Goal: Task Accomplishment & Management: Use online tool/utility

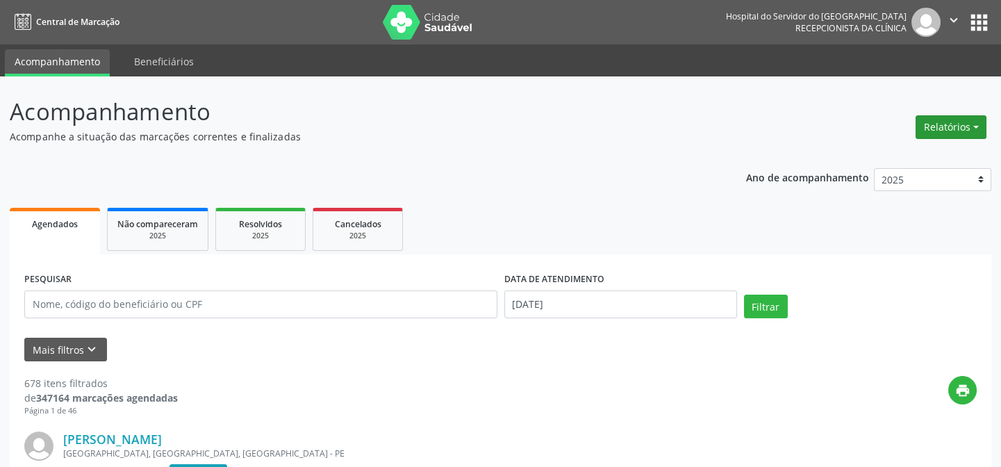
click at [949, 128] on button "Relatórios" at bounding box center [950, 127] width 71 height 24
click at [879, 156] on link "Agendamentos" at bounding box center [911, 156] width 149 height 19
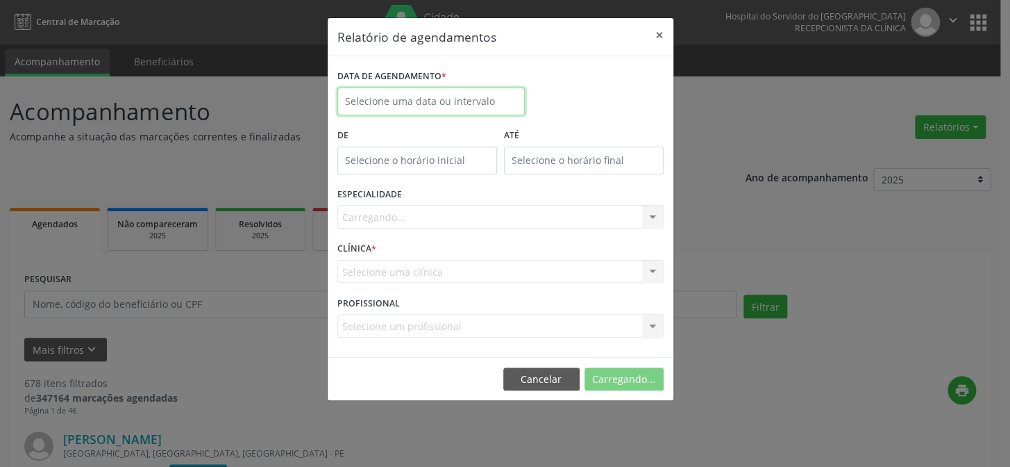
click at [417, 99] on input "text" at bounding box center [430, 101] width 187 height 28
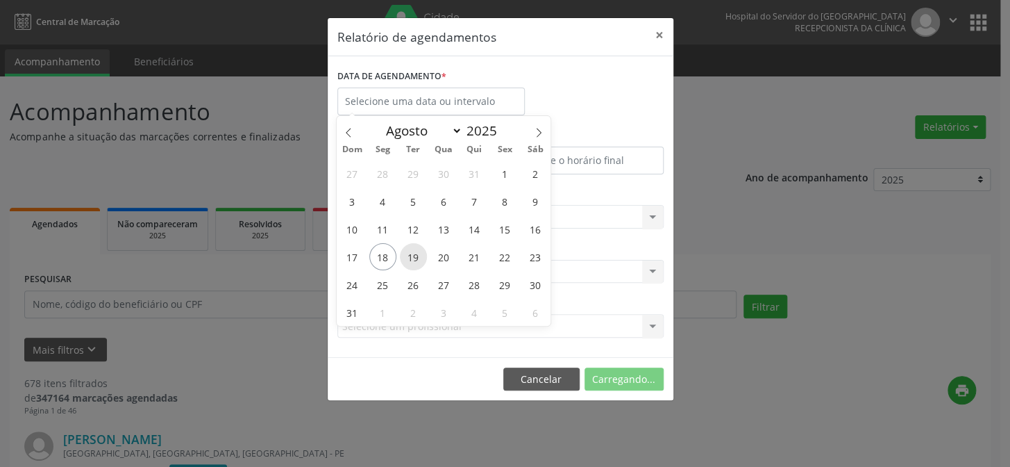
click at [415, 256] on span "19" at bounding box center [413, 256] width 27 height 27
type input "[DATE]"
click at [415, 256] on span "19" at bounding box center [413, 256] width 27 height 27
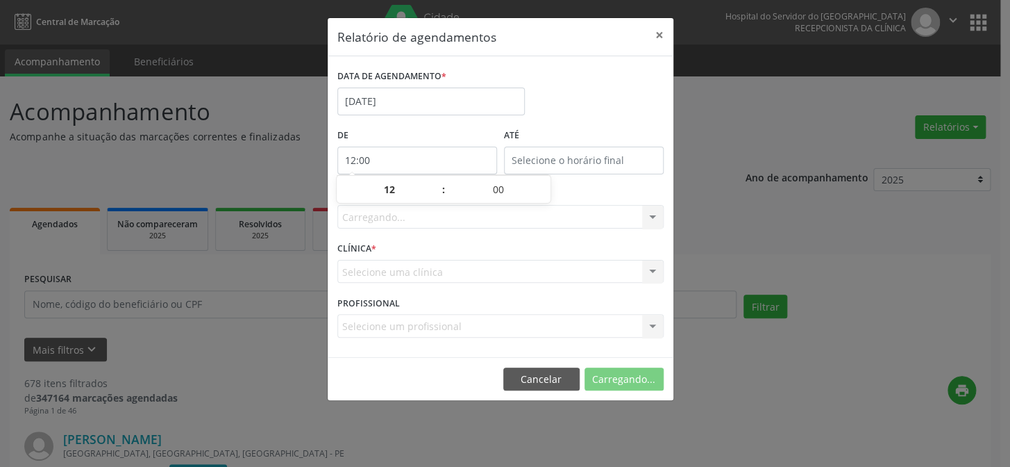
click at [406, 158] on input "12:00" at bounding box center [417, 161] width 160 height 28
click at [438, 197] on span at bounding box center [437, 197] width 10 height 14
type input "11:00"
type input "11"
click at [438, 197] on span at bounding box center [437, 197] width 10 height 14
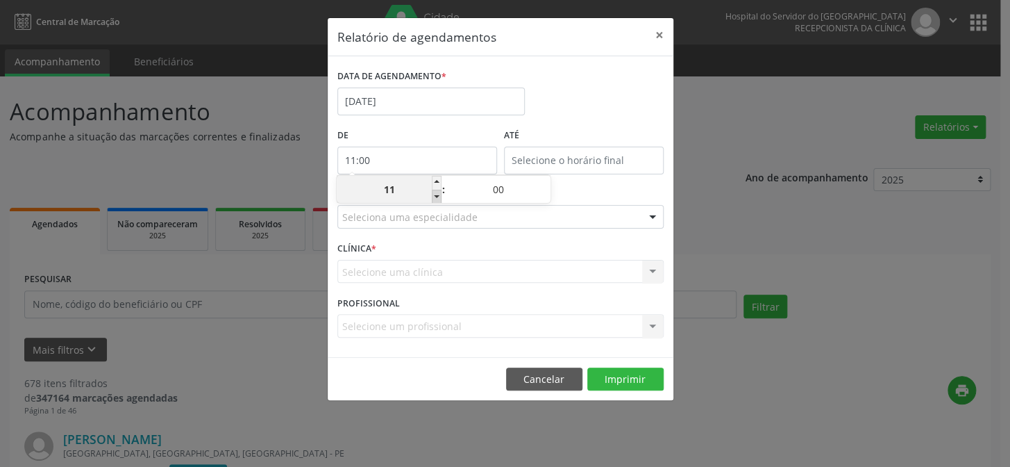
type input "10:00"
type input "10"
click at [438, 197] on span at bounding box center [437, 197] width 10 height 14
type input "09:00"
type input "09"
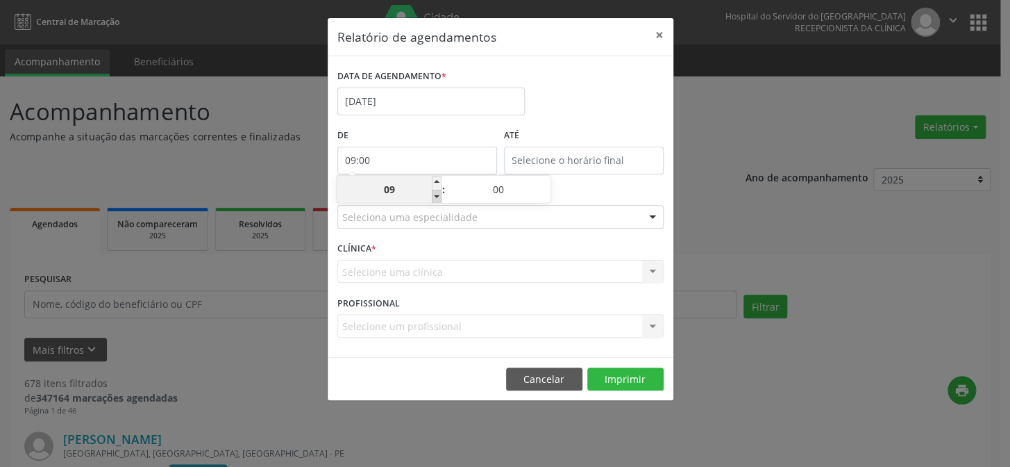
click at [438, 197] on span at bounding box center [437, 197] width 10 height 14
type input "08:00"
type input "08"
click at [437, 194] on span at bounding box center [437, 197] width 10 height 14
type input "07:00"
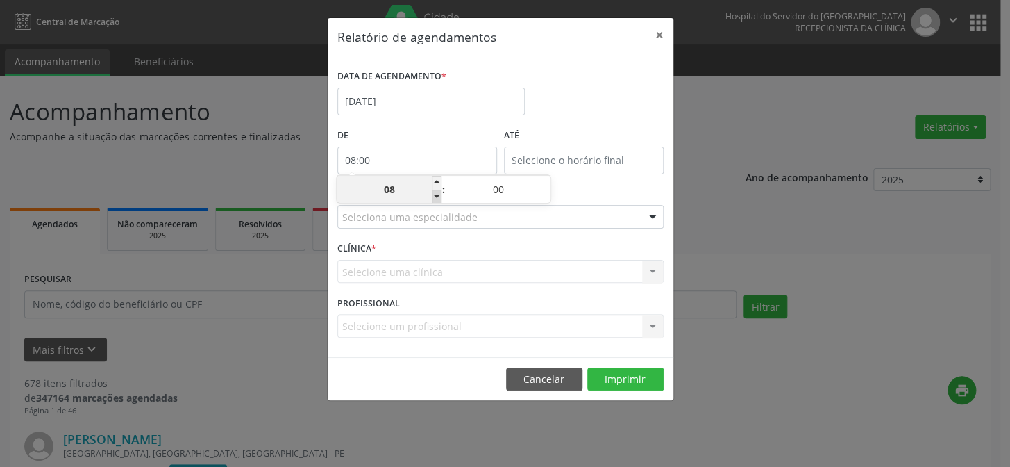
type input "07"
click at [437, 194] on span at bounding box center [437, 197] width 10 height 14
type input "06:00"
type input "06"
click at [437, 194] on span at bounding box center [437, 197] width 10 height 14
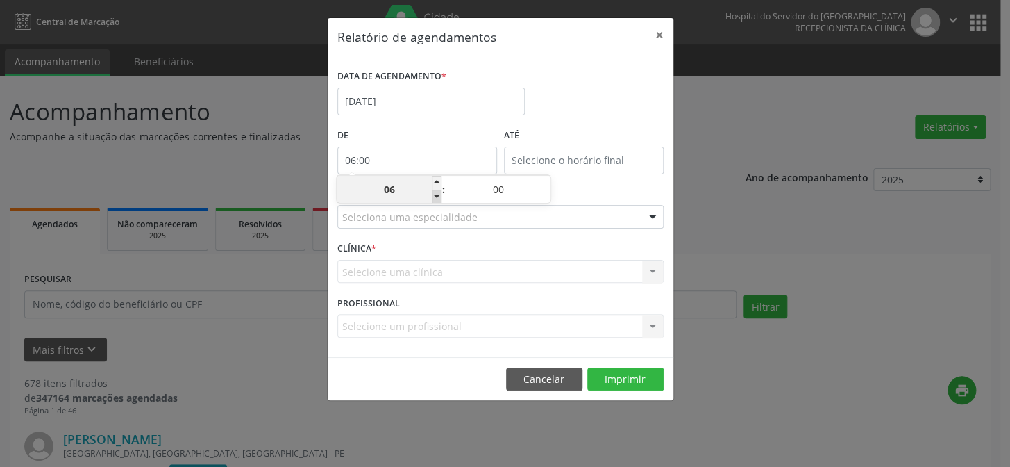
type input "05:00"
type input "05"
click at [437, 194] on span at bounding box center [437, 197] width 10 height 14
type input "04:00"
type input "04"
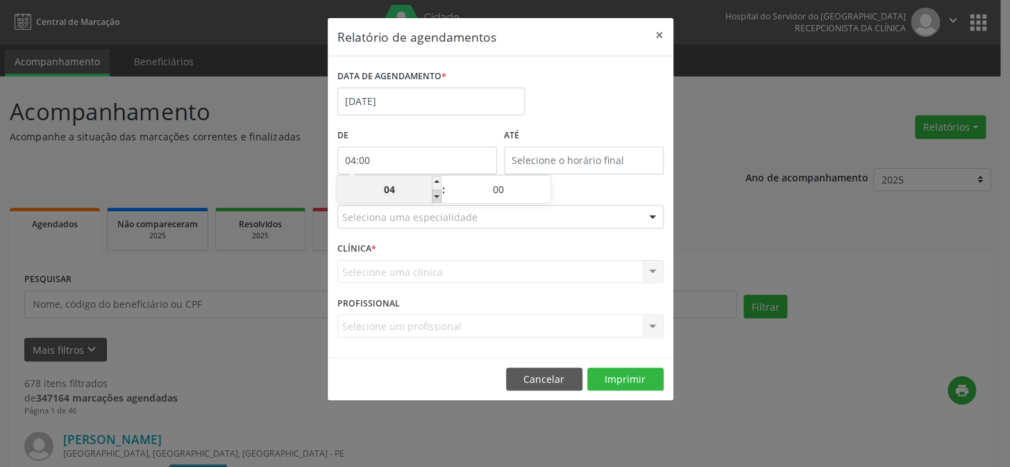
click at [437, 194] on span at bounding box center [437, 197] width 10 height 14
type input "03:00"
type input "03"
click at [437, 194] on span at bounding box center [437, 197] width 10 height 14
type input "02:00"
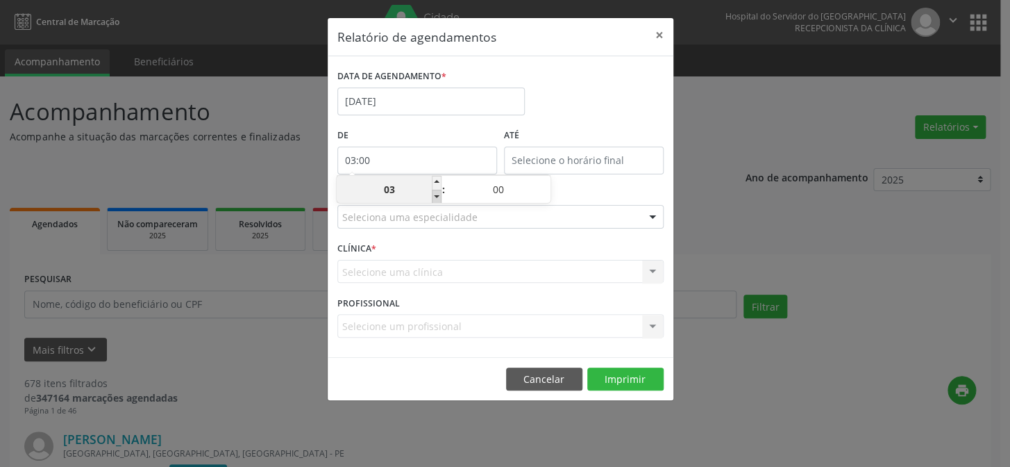
type input "02"
click at [437, 194] on span at bounding box center [437, 197] width 10 height 14
type input "01:00"
type input "01"
click at [439, 197] on span at bounding box center [437, 197] width 10 height 14
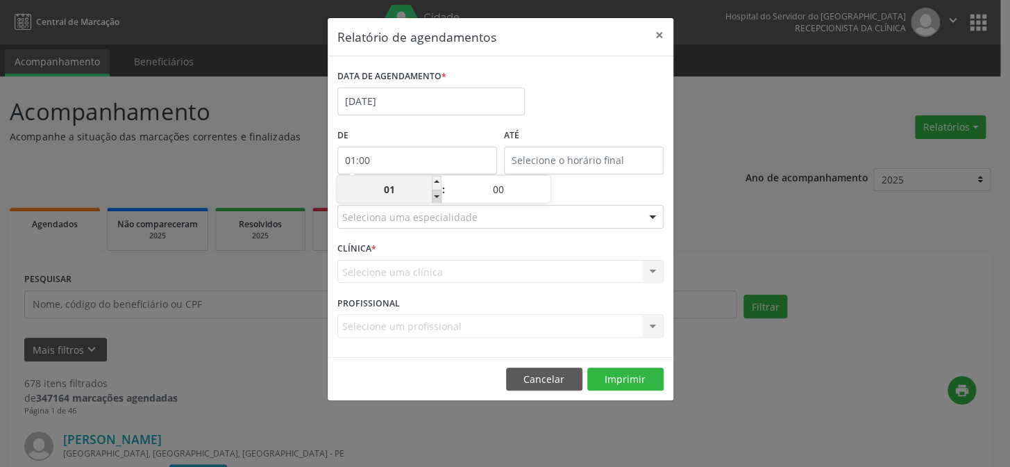
type input "00:00"
type input "00"
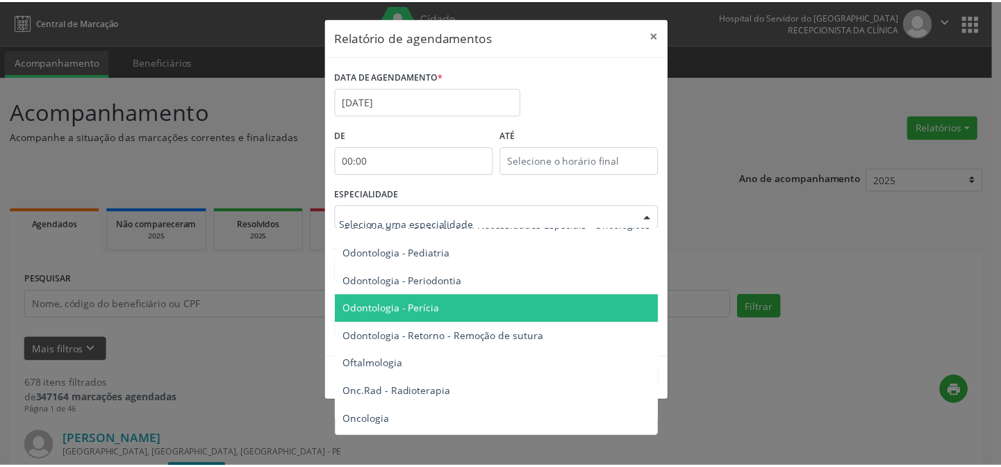
scroll to position [1830, 0]
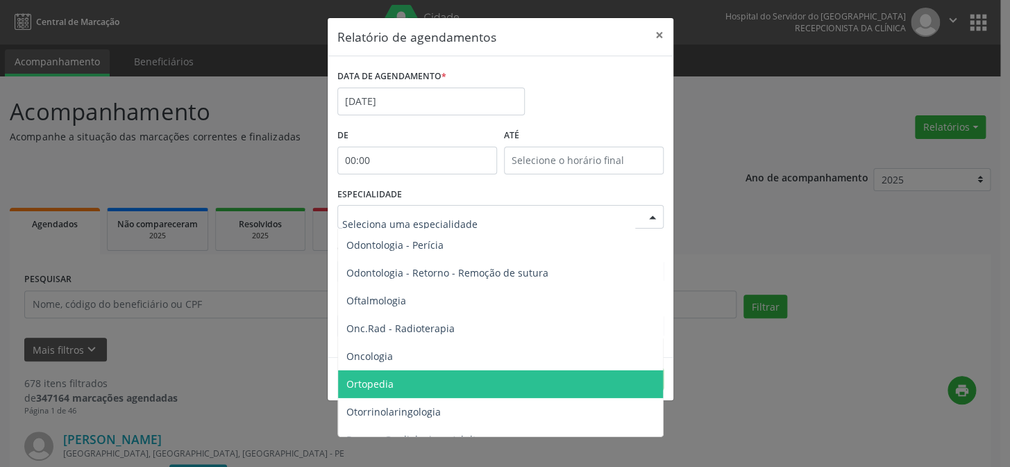
click at [418, 378] on span "Ortopedia" at bounding box center [501, 384] width 327 height 28
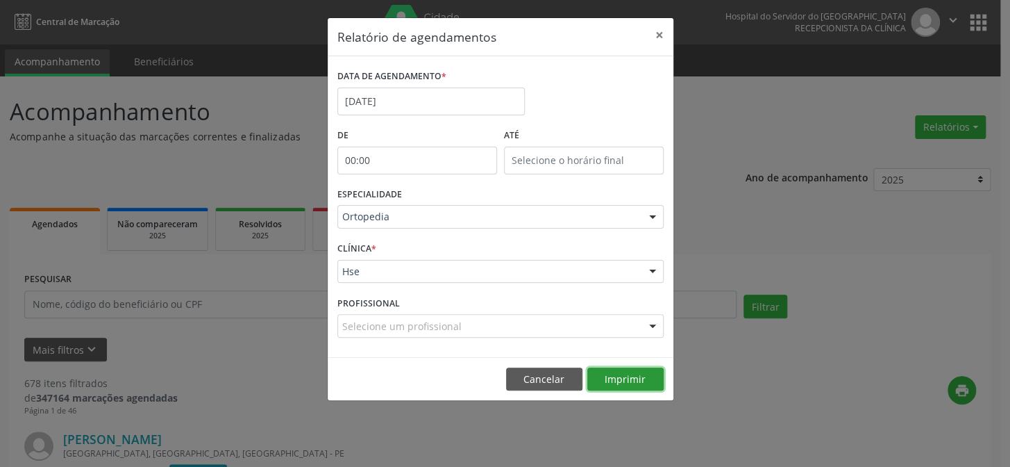
click at [616, 374] on button "Imprimir" at bounding box center [625, 379] width 76 height 24
click at [659, 33] on button "×" at bounding box center [660, 35] width 28 height 34
